Goal: Find contact information: Find contact information

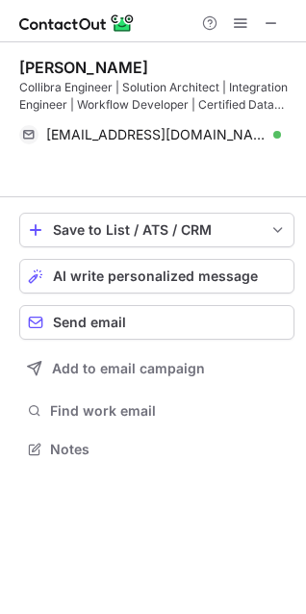
scroll to position [404, 306]
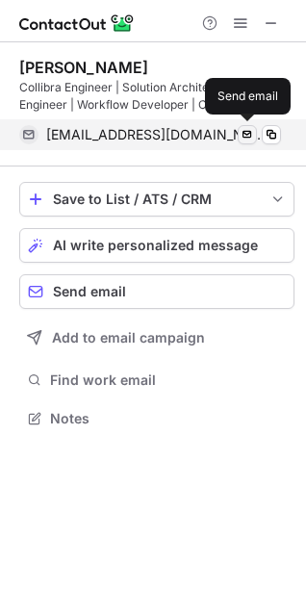
click at [253, 135] on span at bounding box center [247, 134] width 15 height 15
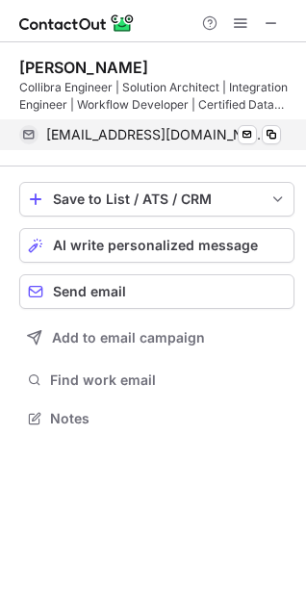
drag, startPoint x: 15, startPoint y: 243, endPoint x: 235, endPoint y: 134, distance: 244.9
click at [235, 133] on span "[EMAIL_ADDRESS][DOMAIN_NAME]" at bounding box center [156, 134] width 220 height 17
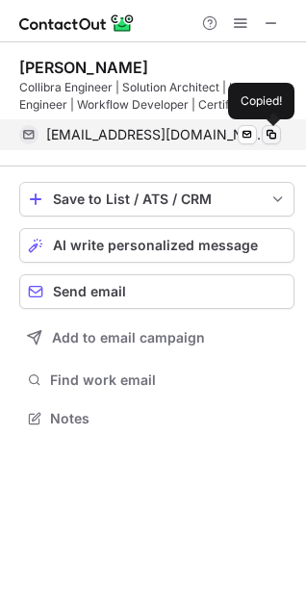
click at [272, 133] on span at bounding box center [271, 134] width 15 height 15
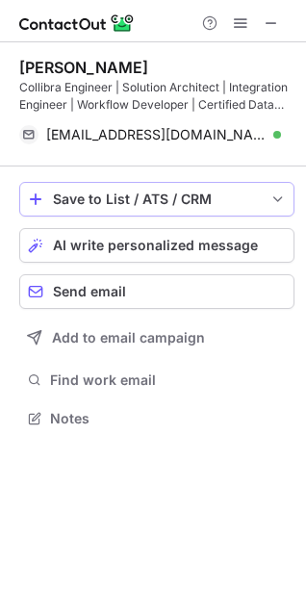
scroll to position [10, 9]
click at [273, 19] on span at bounding box center [271, 22] width 15 height 15
